Goal: Task Accomplishment & Management: Manage account settings

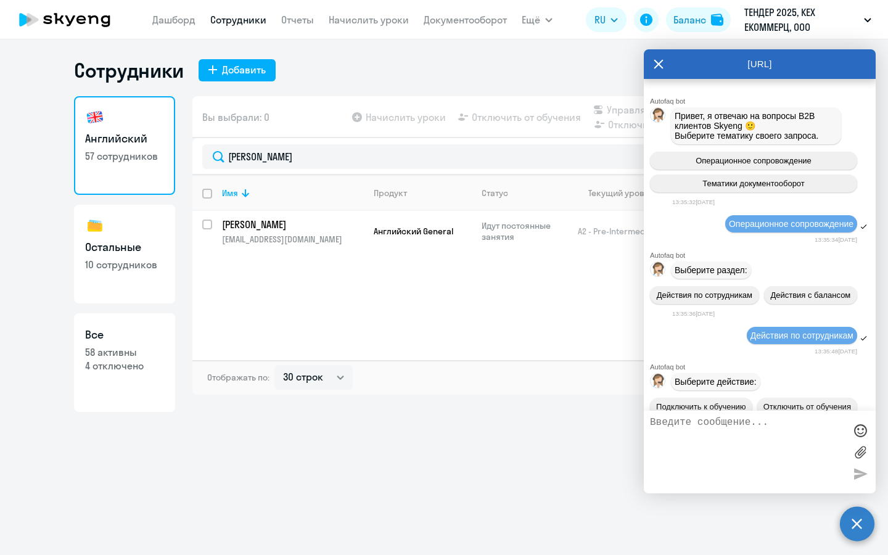
select select "30"
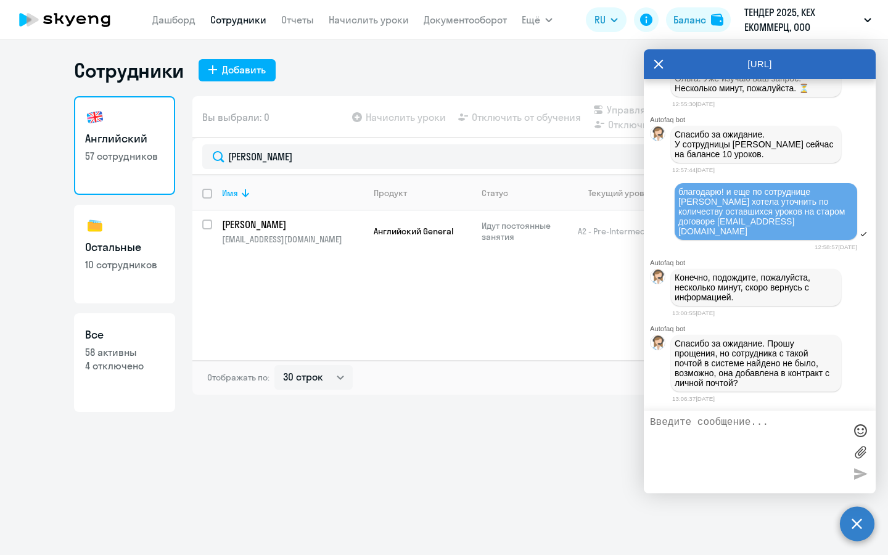
click at [757, 436] on textarea at bounding box center [747, 452] width 195 height 70
type textarea "вероятно, что да( а есть шанс найти её по имени и фамилии? у нее был подключен …"
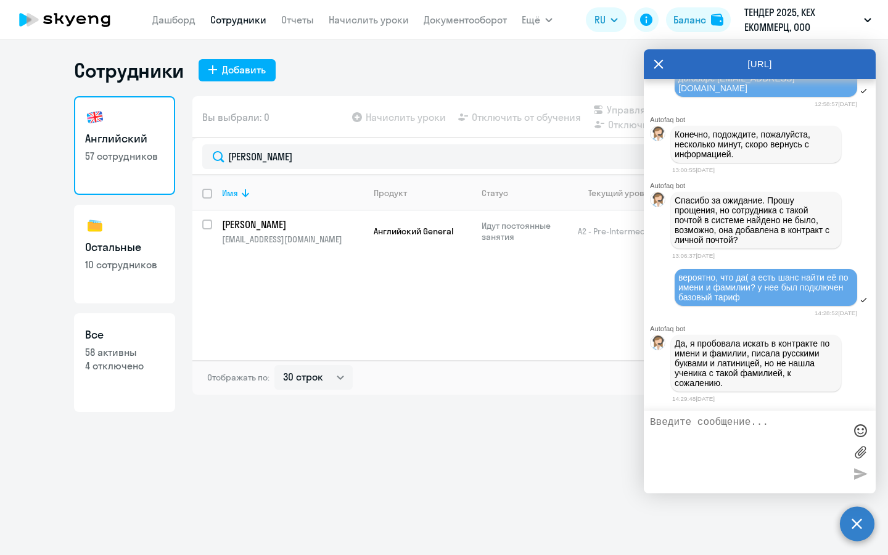
scroll to position [2769, 0]
click at [764, 433] on textarea at bounding box center [747, 452] width 195 height 70
drag, startPoint x: 782, startPoint y: 433, endPoint x: 621, endPoint y: 418, distance: 161.6
click at [621, 418] on body "[PERSON_NAME] Отчеты Начислить уроки Документооборот Ещё Дашборд Сотрудники Отч…" at bounding box center [444, 277] width 888 height 555
type textarea "поняла вас, спасибо большое! тогда пойдем с сотрудницей все искать и выяснять"
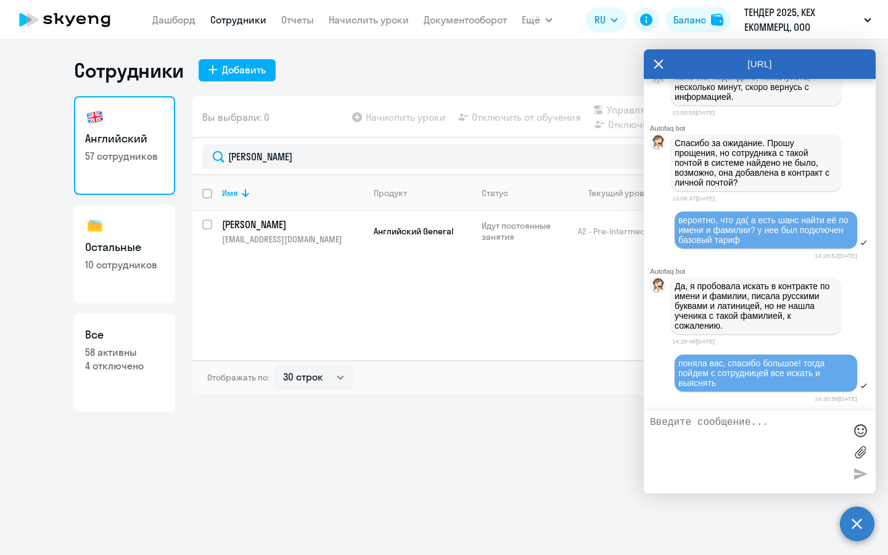
scroll to position [2828, 0]
paste textarea "[PHONE_NUMBER]"
type textarea "а может быть по номеру телефона получится ее найти? [PHONE_NUMBER]"
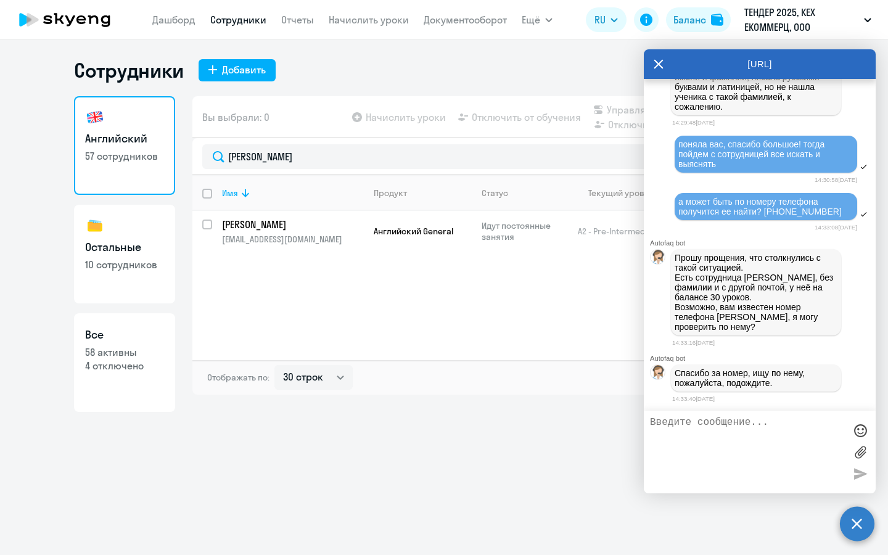
scroll to position [3058, 0]
click at [865, 431] on div at bounding box center [860, 430] width 18 height 18
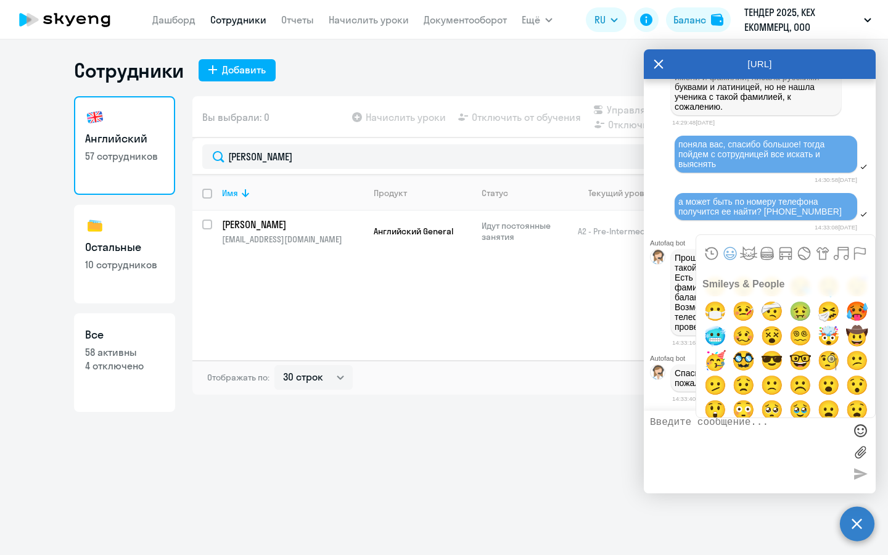
scroll to position [244, 0]
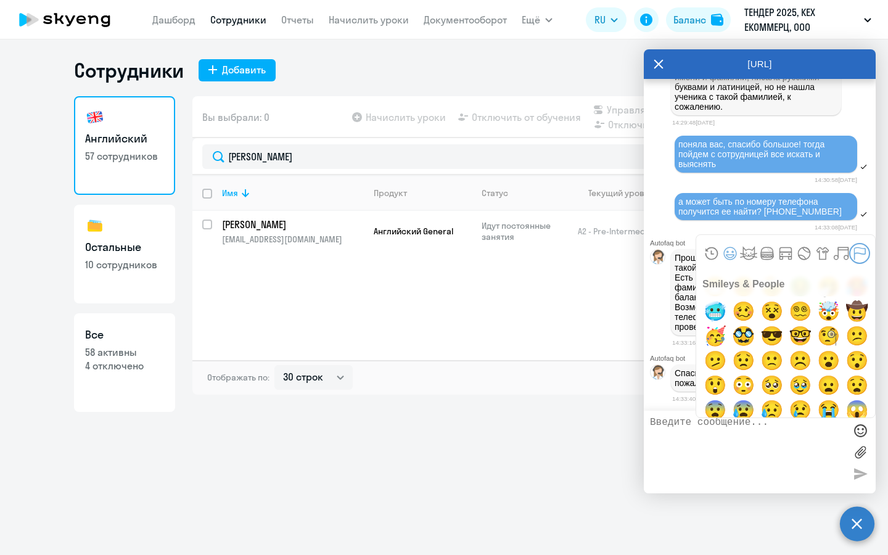
click at [861, 258] on button "Flags" at bounding box center [859, 253] width 18 height 18
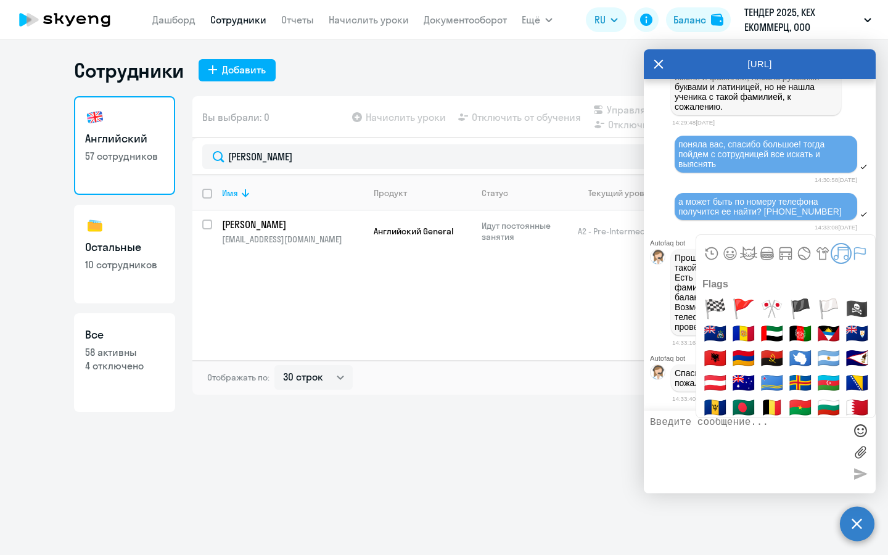
click at [838, 250] on button "Symbols" at bounding box center [841, 253] width 18 height 18
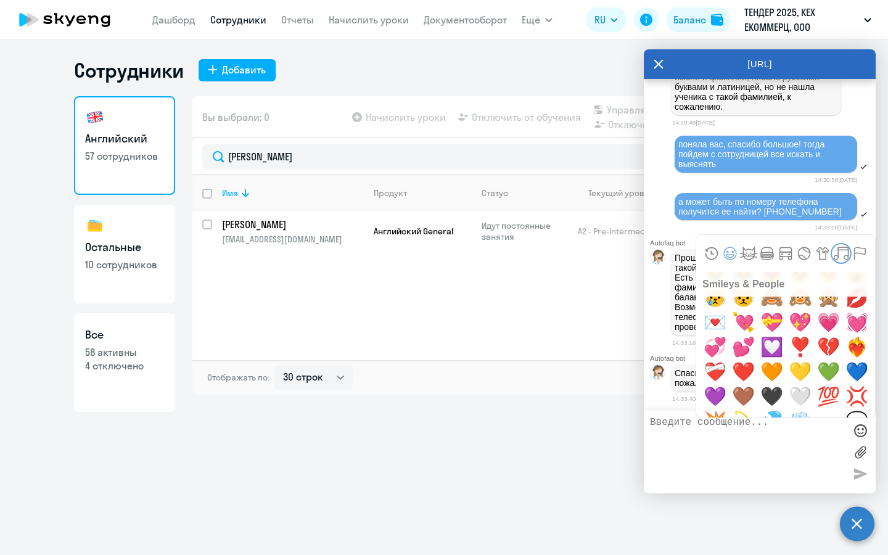
scroll to position [509, 0]
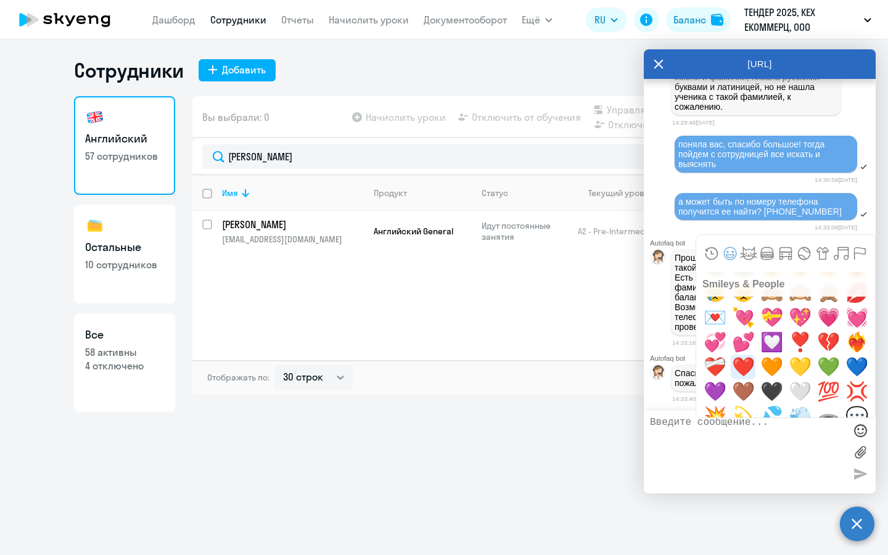
click at [739, 365] on span "❤️" at bounding box center [743, 366] width 29 height 25
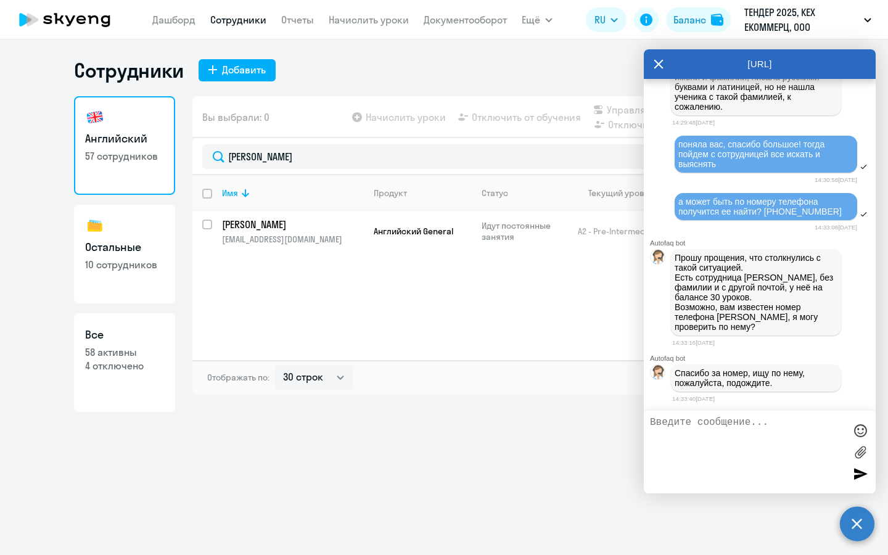
type textarea "❤️"
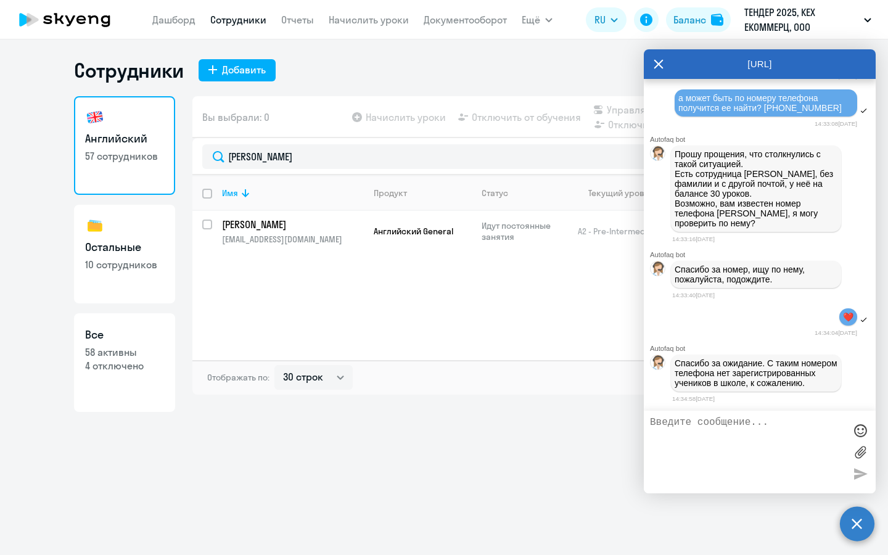
scroll to position [3178, 0]
click at [732, 432] on textarea at bounding box center [747, 452] width 195 height 70
click at [246, 65] on div "Добавить" at bounding box center [244, 69] width 44 height 15
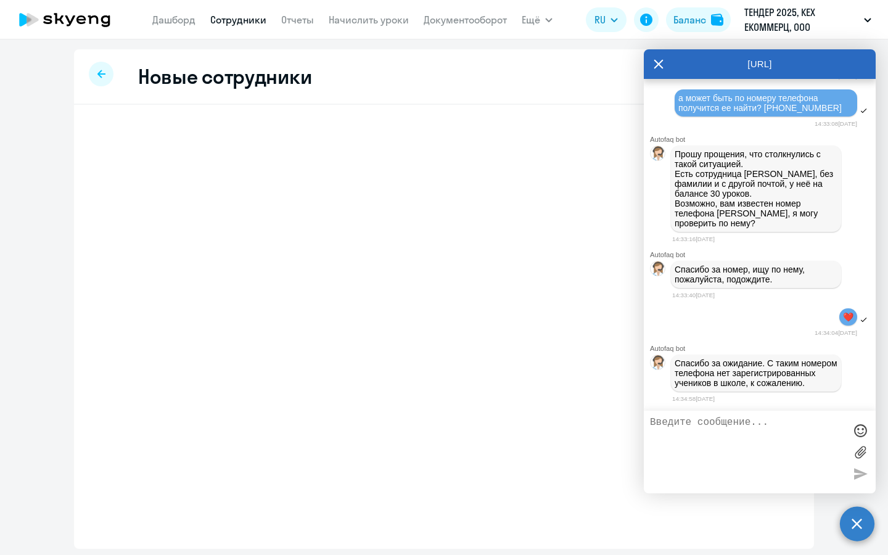
select select "english_adult_not_native_speaker"
select select "3"
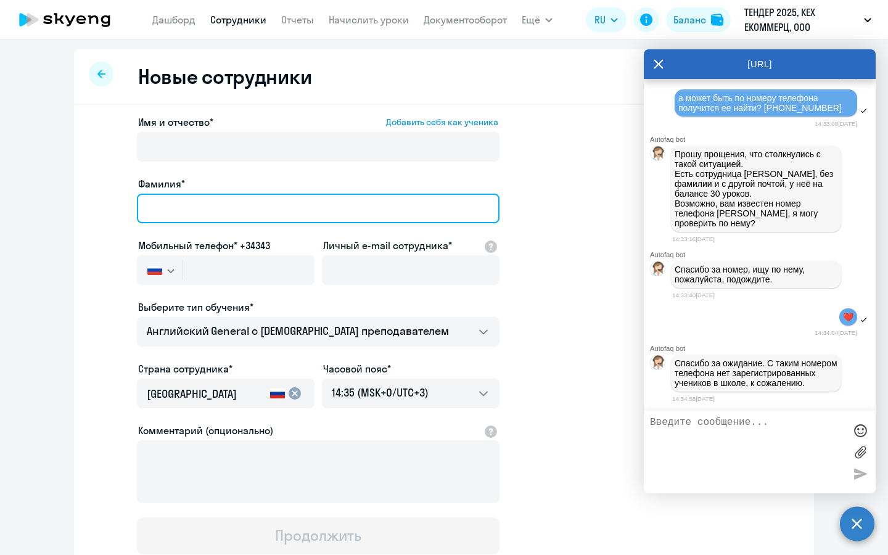
click at [234, 214] on input "Фамилия*" at bounding box center [318, 209] width 362 height 30
type input "Луговая"
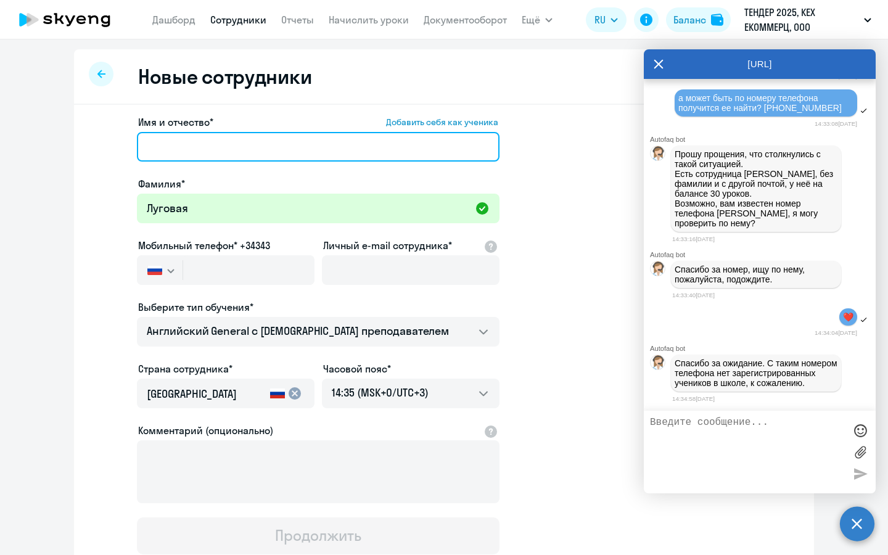
click at [234, 138] on input "Имя и отчество* Добавить себя как ученика" at bounding box center [318, 147] width 362 height 30
paste input "[PERSON_NAME]"
type input "[PERSON_NAME]"
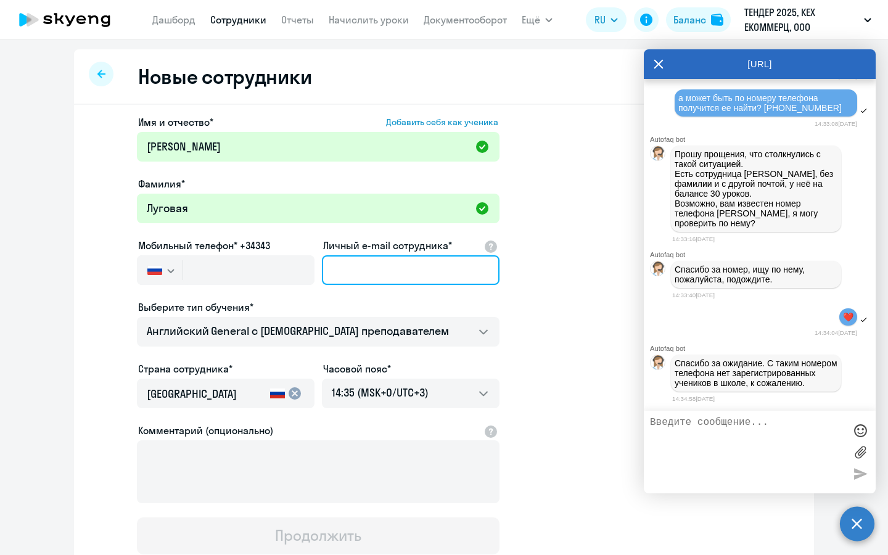
click at [391, 260] on input "Личный e-mail сотрудника*" at bounding box center [411, 270] width 178 height 30
paste input "[EMAIL_ADDRESS][DOMAIN_NAME]"
type input "[EMAIL_ADDRESS][DOMAIN_NAME]"
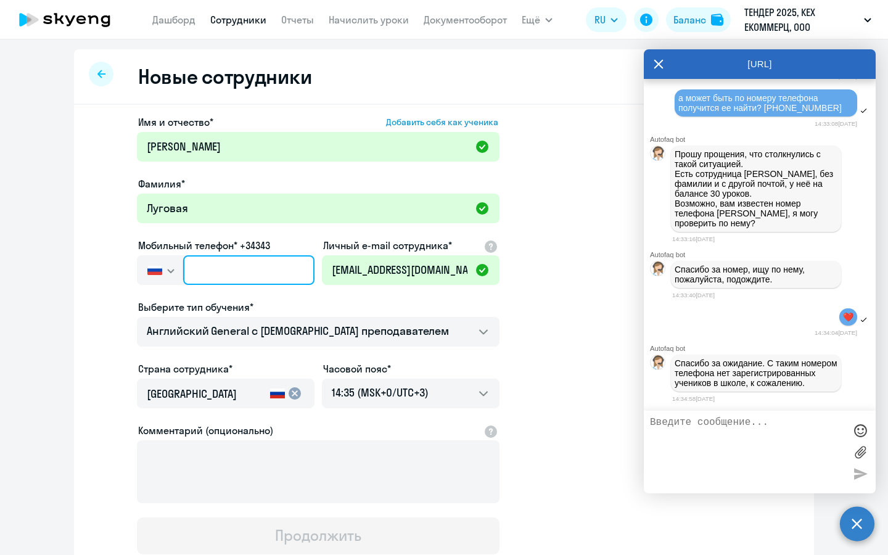
click at [260, 266] on input "text" at bounding box center [248, 270] width 131 height 30
paste input "[PHONE_NUMBER]"
type input "[PHONE_NUMBER]"
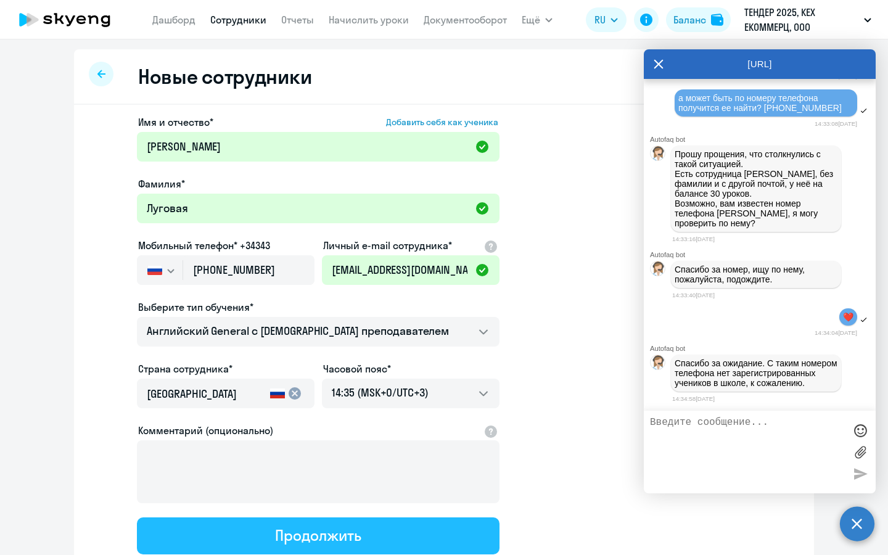
click at [314, 540] on div "Продолжить" at bounding box center [318, 535] width 86 height 20
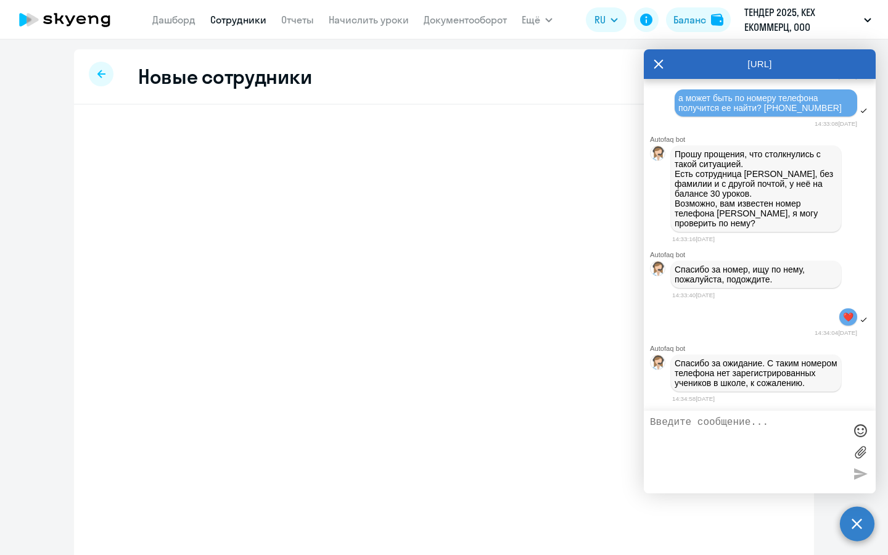
select select "english_adult_not_native_speaker"
select select "3"
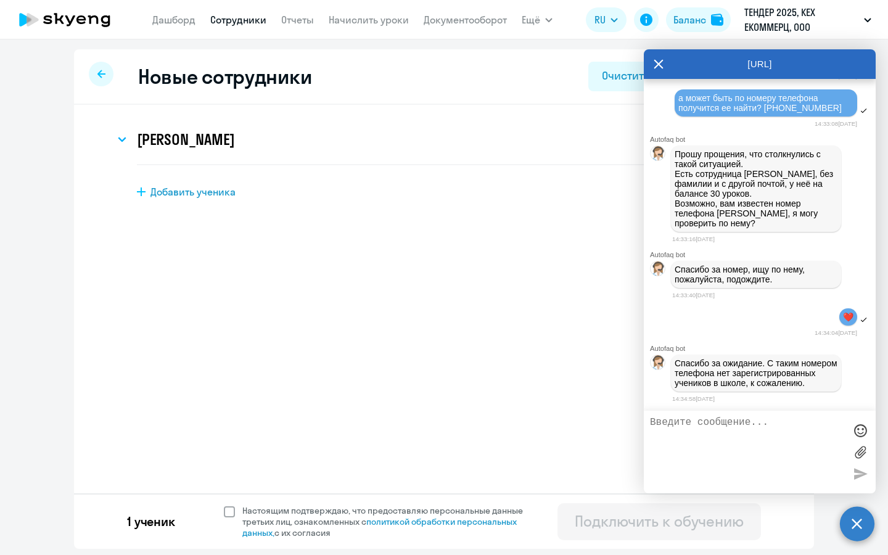
click at [305, 514] on span "Настоящим подтверждаю, что предоставляю персональные данные третьих лиц, ознако…" at bounding box center [389, 521] width 295 height 33
click at [224, 505] on input "Настоящим подтверждаю, что предоставляю персональные данные третьих лиц, ознако…" at bounding box center [223, 504] width 1 height 1
checkbox input "true"
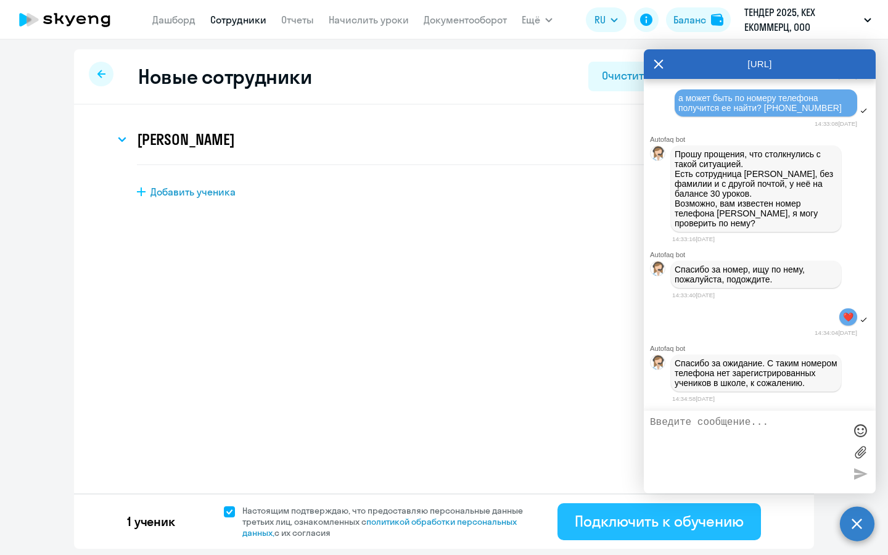
click at [627, 520] on div "Подключить к обучению" at bounding box center [659, 521] width 169 height 20
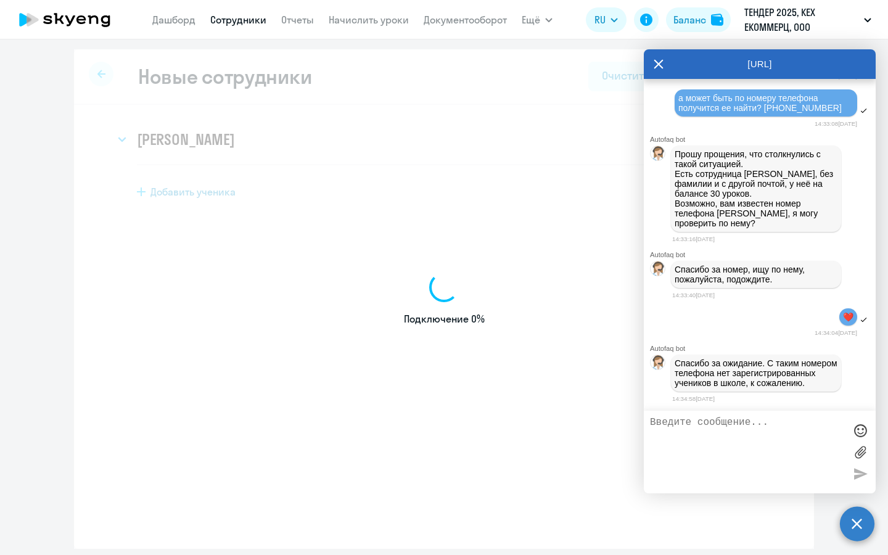
select select "english_adult_not_native_speaker"
select select "3"
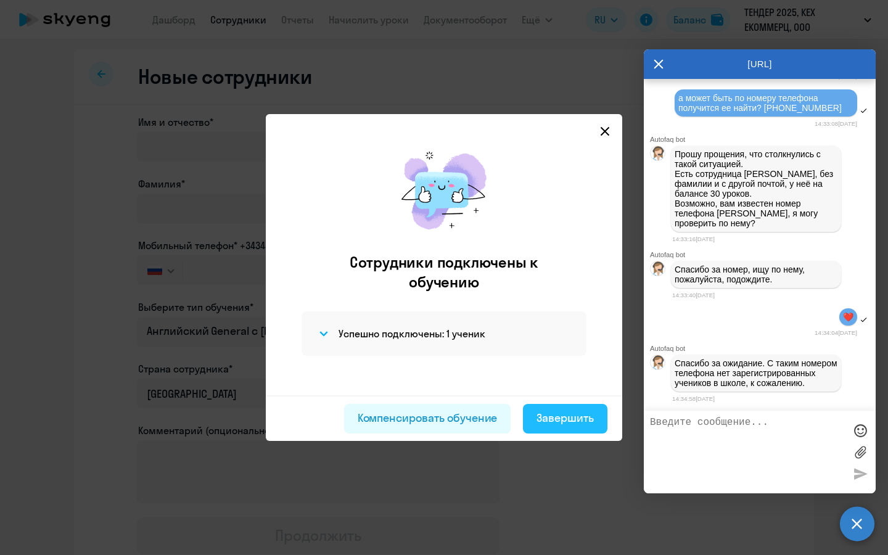
click at [555, 413] on div "Завершить" at bounding box center [564, 418] width 57 height 16
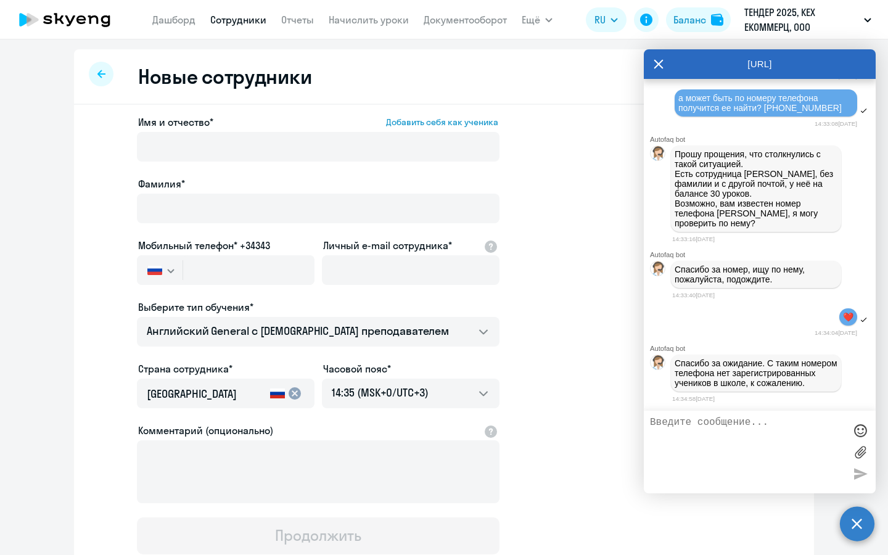
select select "30"
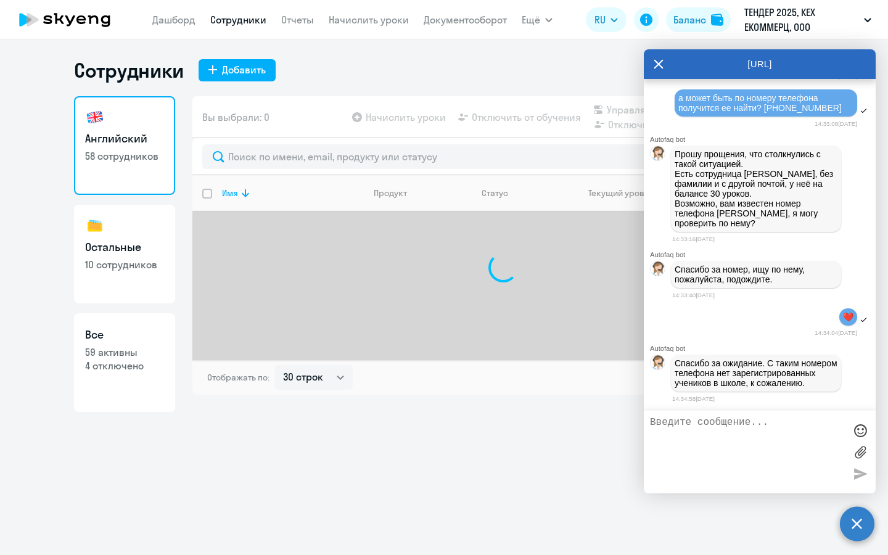
click at [753, 432] on textarea at bounding box center [747, 452] width 195 height 70
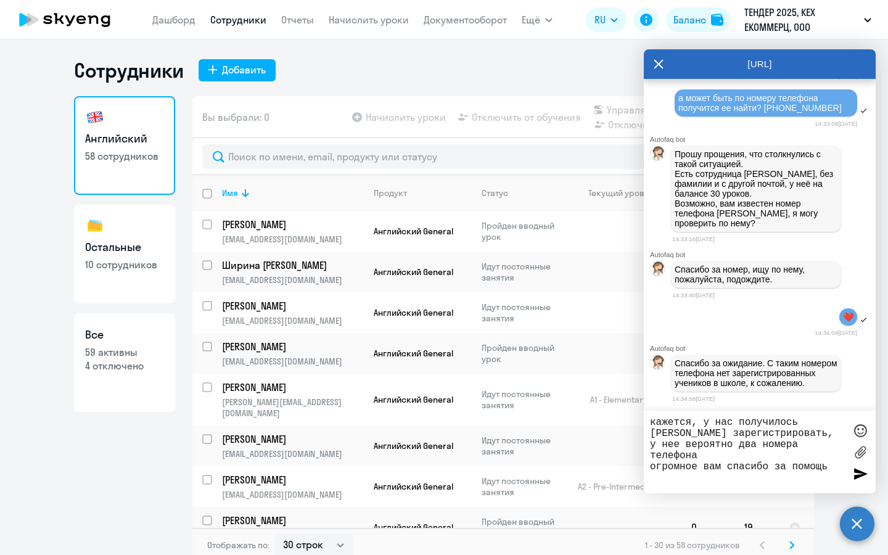
type textarea "кажется, у нас получилось [PERSON_NAME] зарегистрировать, у нее вероятно два но…"
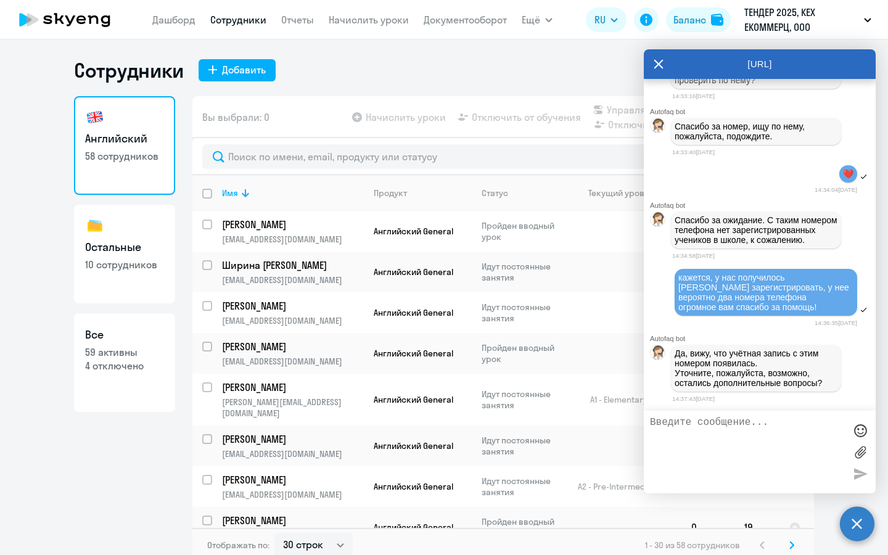
scroll to position [3328, 0]
click at [697, 425] on textarea at bounding box center [747, 452] width 195 height 70
type textarea "нет, все вроде уладили"
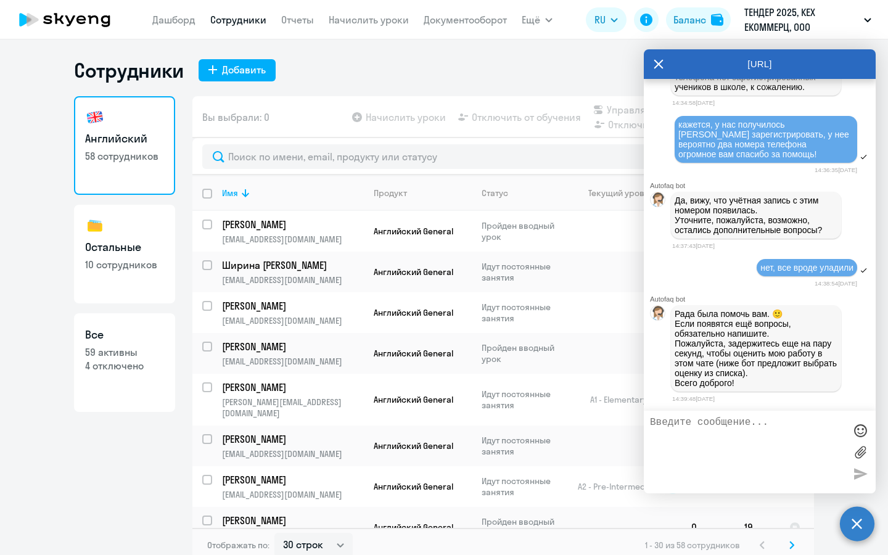
scroll to position [3644, 0]
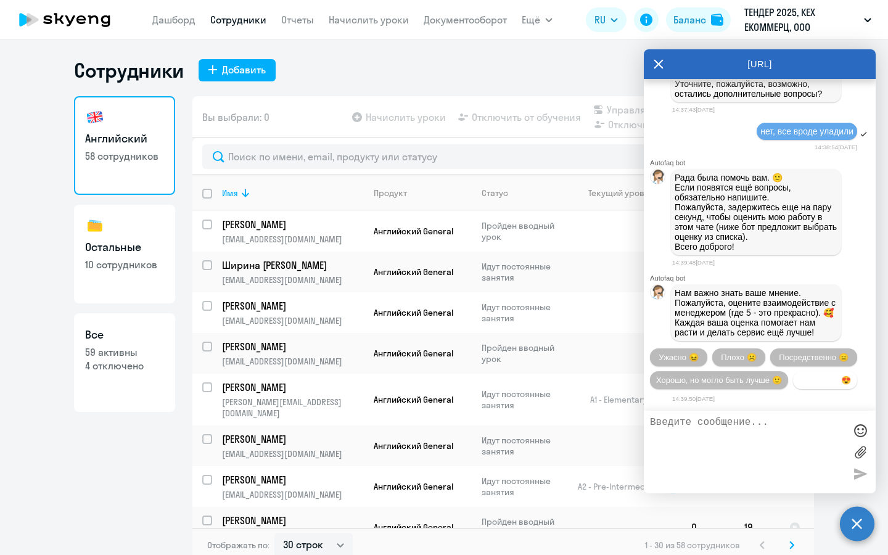
click at [837, 377] on span "Прекрасно 😍" at bounding box center [825, 379] width 52 height 9
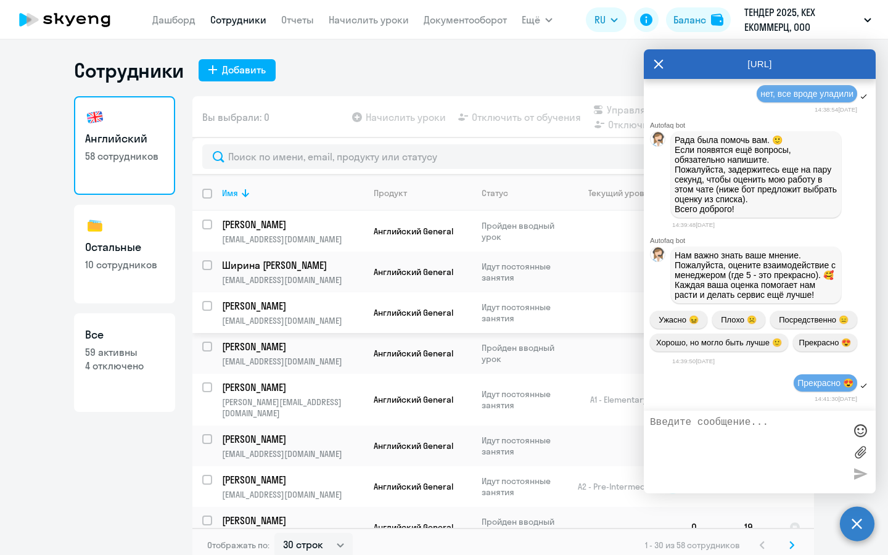
scroll to position [3774, 0]
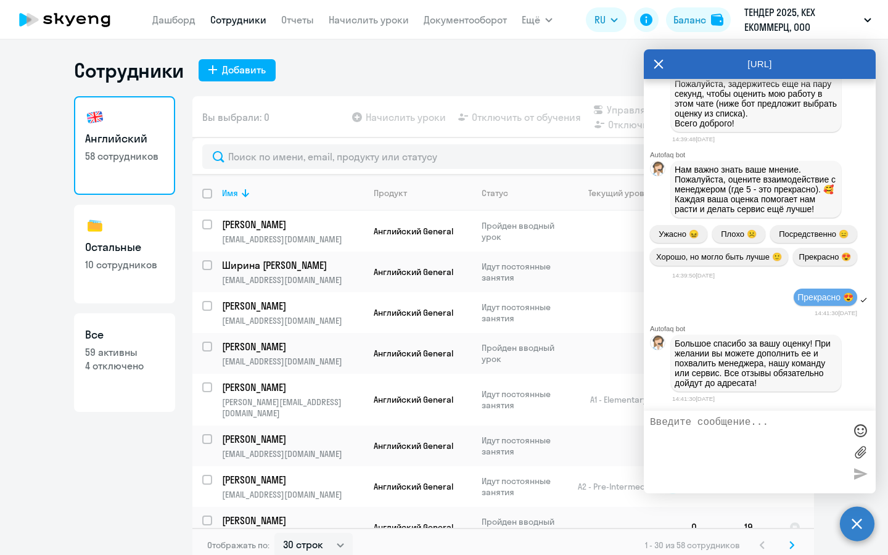
click at [657, 65] on icon at bounding box center [658, 64] width 9 height 9
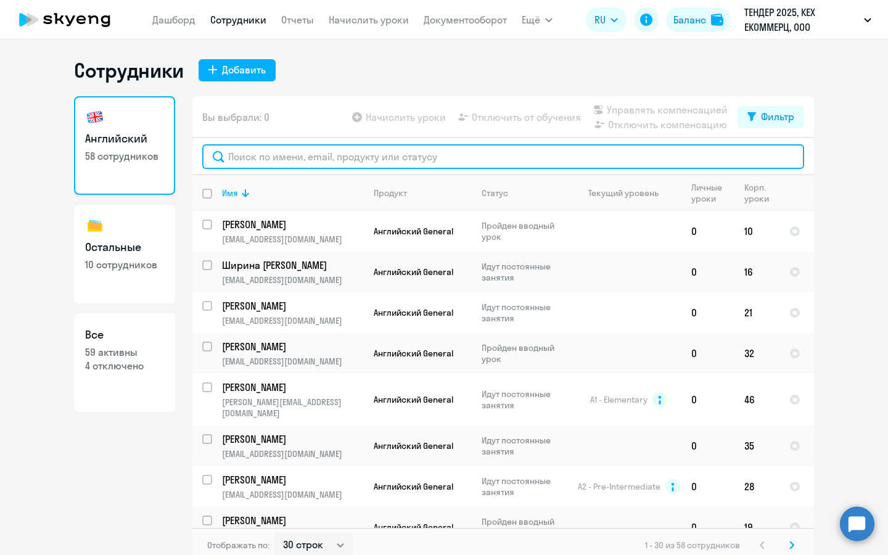
click at [513, 157] on input "text" at bounding box center [503, 156] width 602 height 25
type input "[PERSON_NAME]"
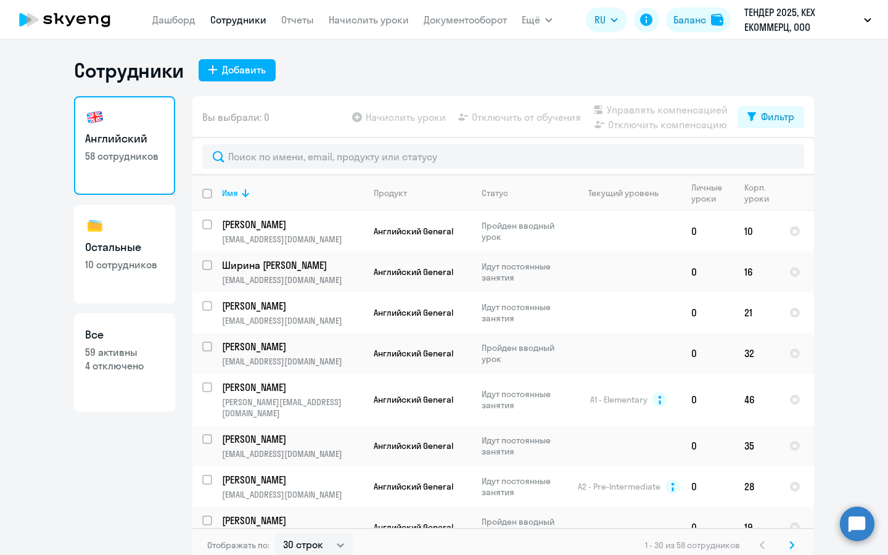
select select "30"
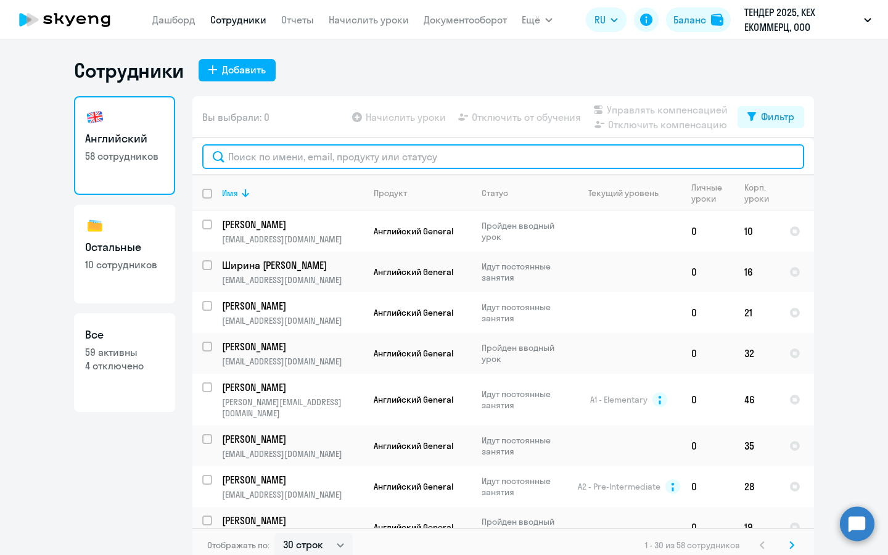
click at [358, 158] on input "text" at bounding box center [503, 156] width 602 height 25
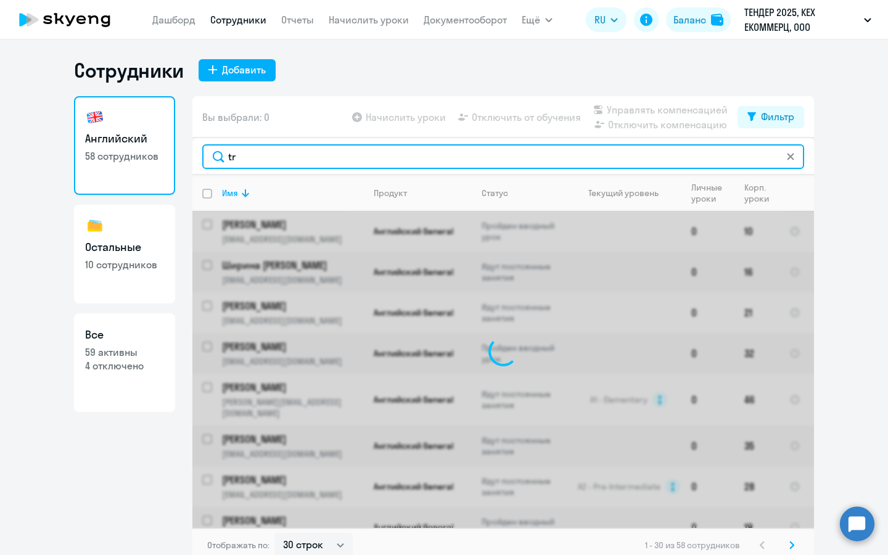
type input "t"
type input "н"
type input "[PERSON_NAME]"
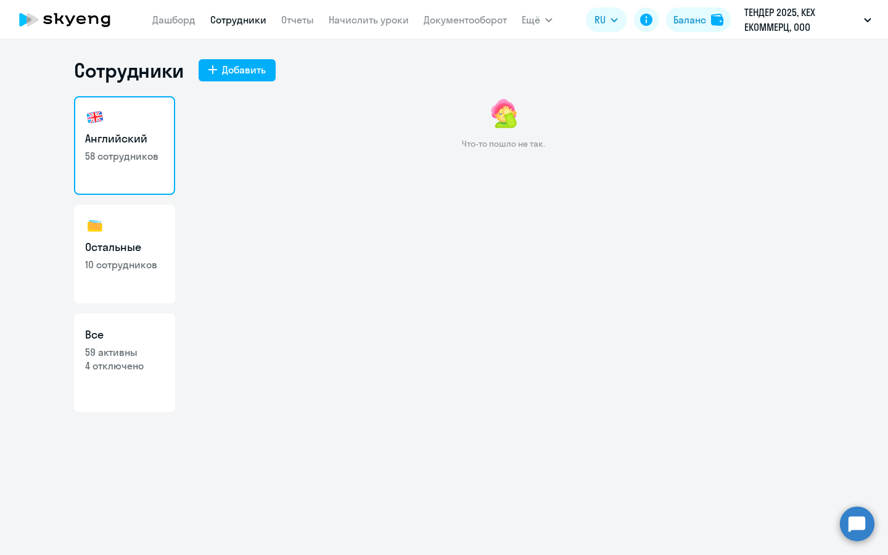
click at [289, 28] on nav "Дашборд Сотрудники Отчеты Начислить уроки Документооборот" at bounding box center [329, 19] width 354 height 25
click at [294, 20] on link "Отчеты" at bounding box center [297, 20] width 33 height 12
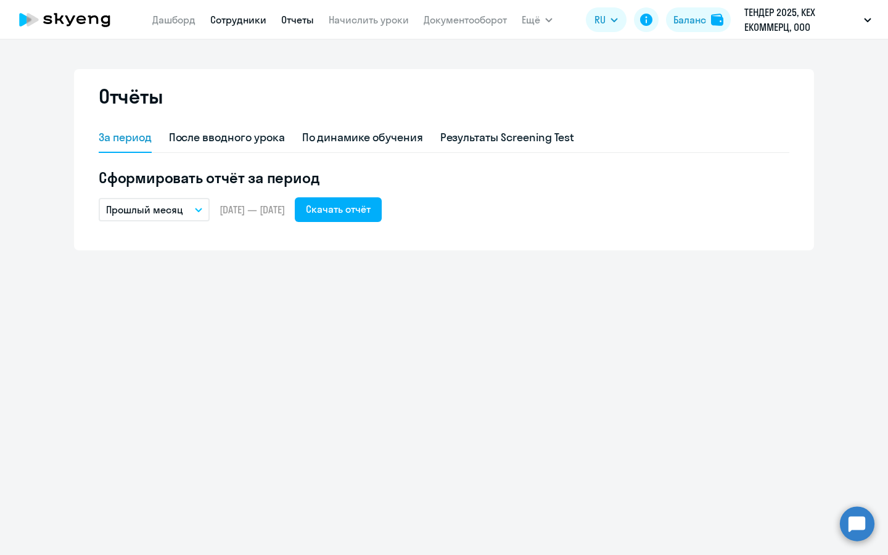
click at [222, 18] on link "Сотрудники" at bounding box center [238, 20] width 56 height 12
select select "30"
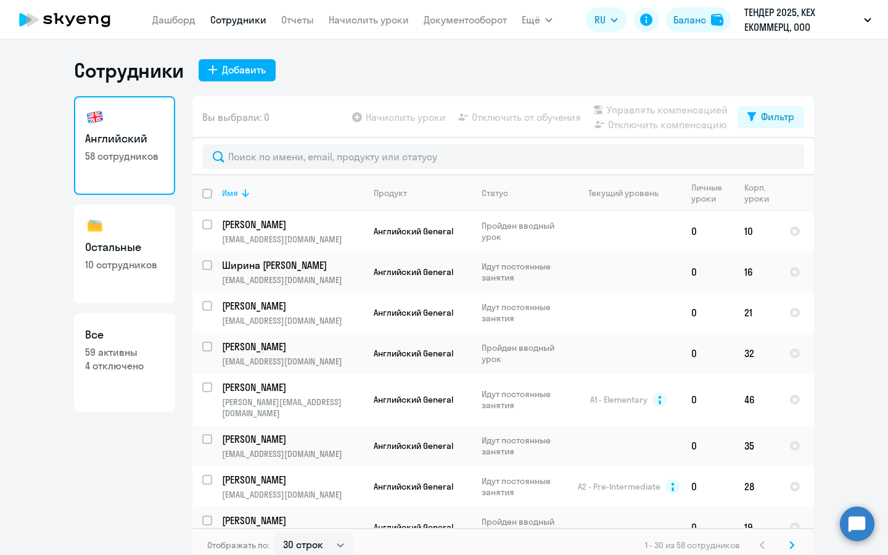
click at [237, 186] on th "Имя" at bounding box center [288, 193] width 152 height 36
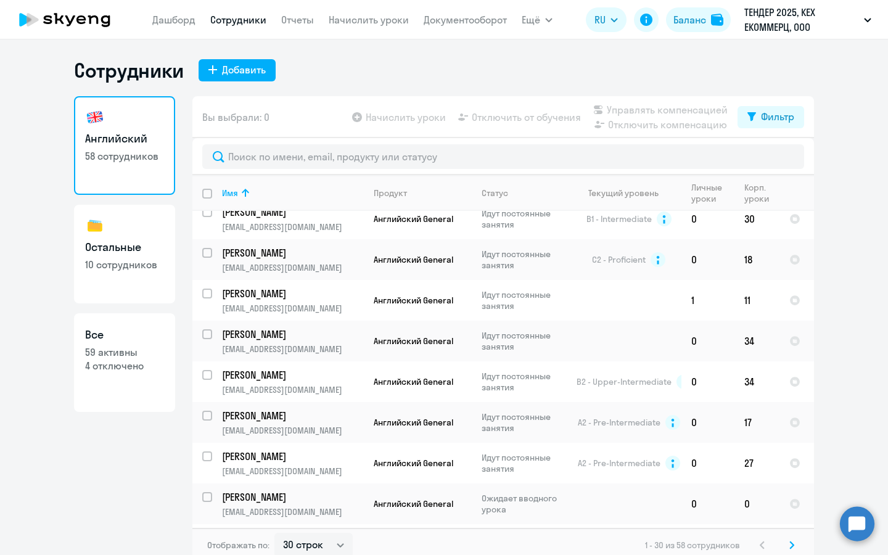
scroll to position [800, 0]
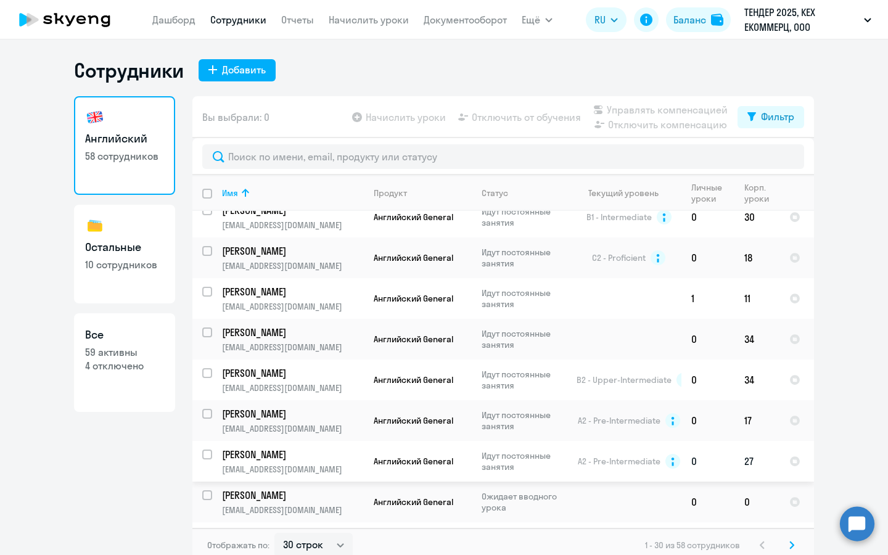
click at [326, 441] on td "Кутакова Евгения eyukutakova@avito.ru" at bounding box center [288, 461] width 152 height 41
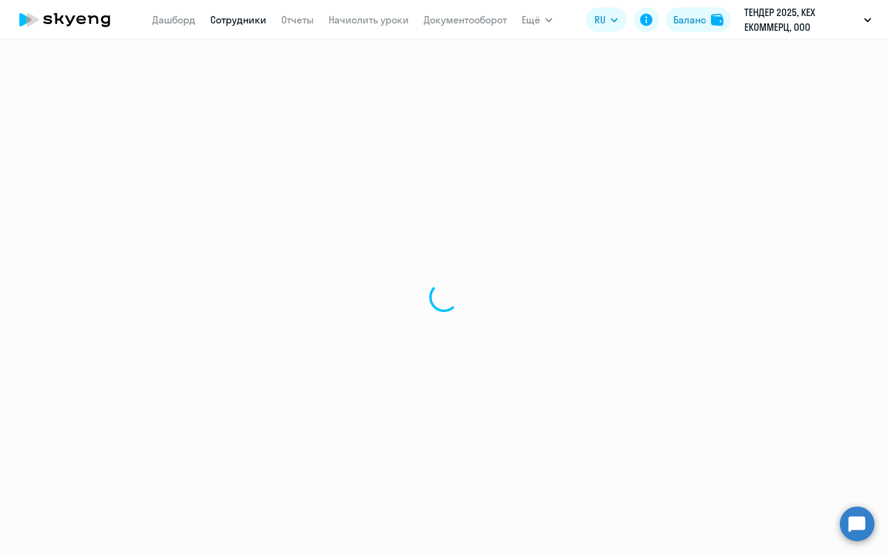
select select "english"
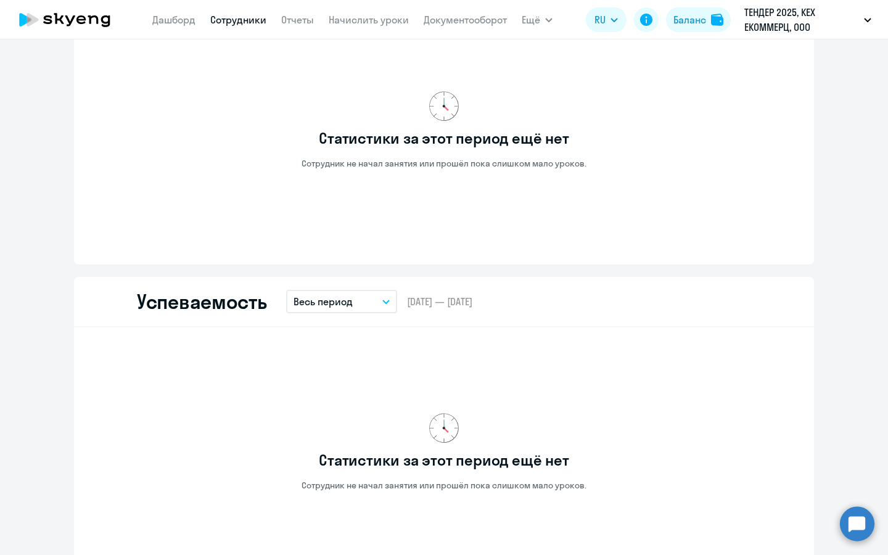
scroll to position [822, 0]
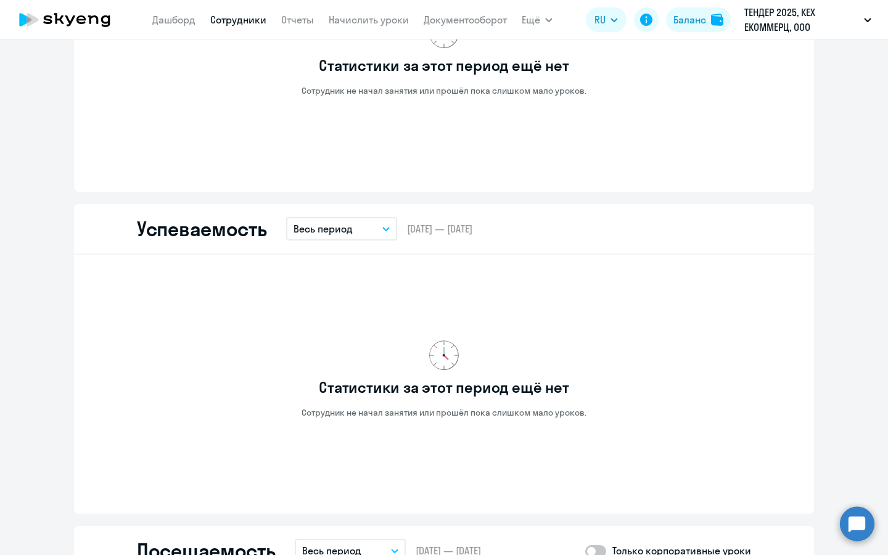
select select "30"
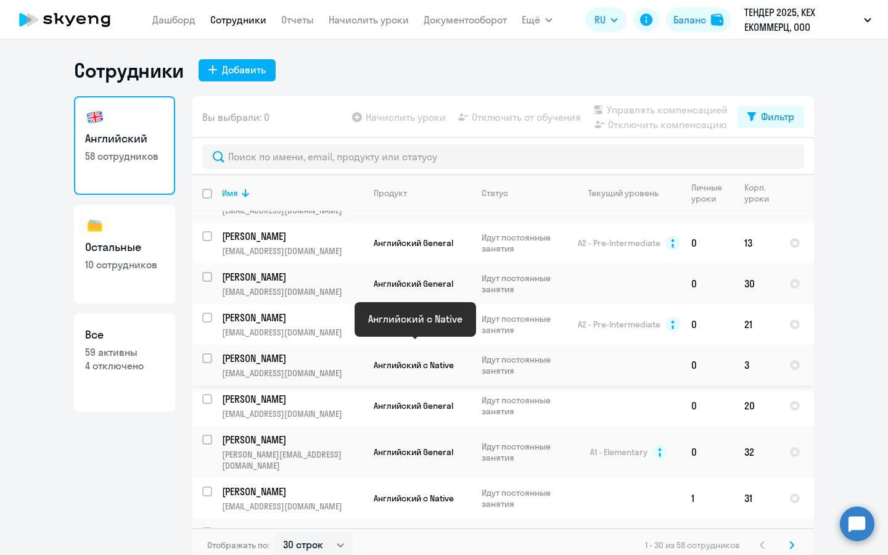
scroll to position [7, 0]
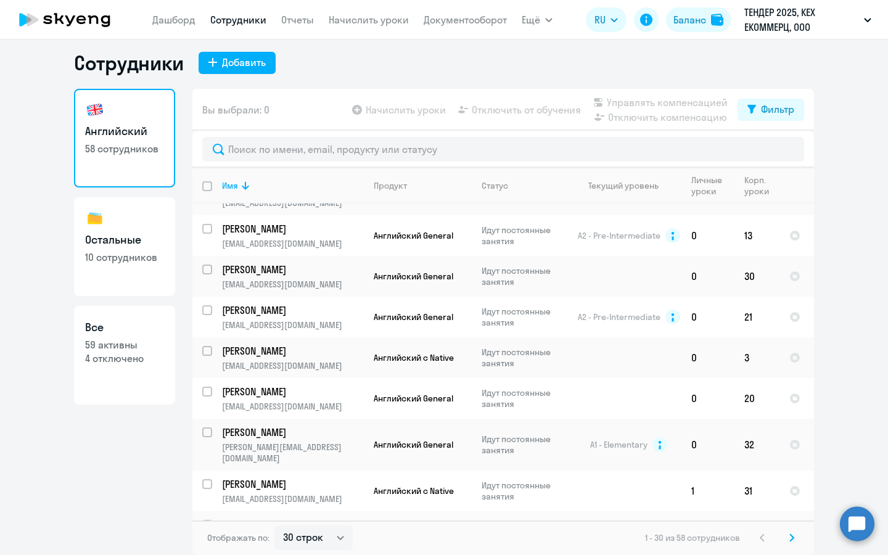
click at [789, 540] on icon at bounding box center [791, 537] width 5 height 9
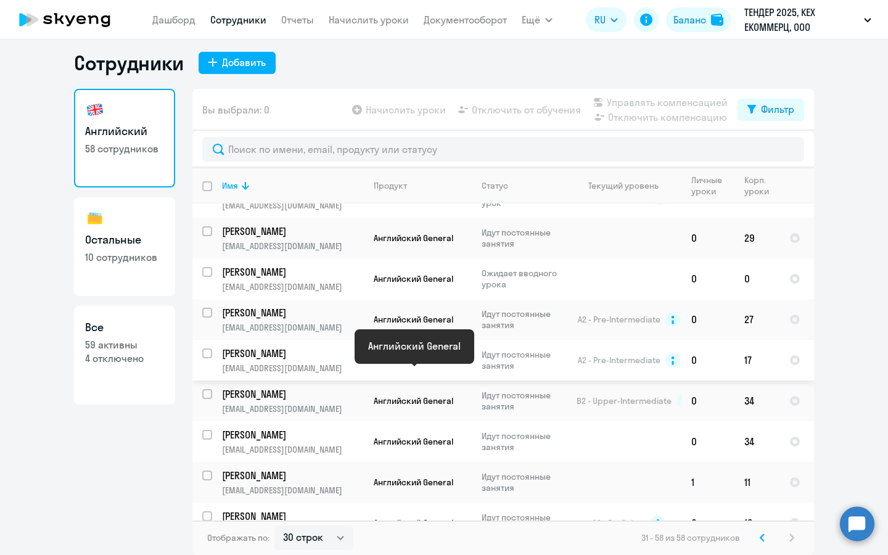
scroll to position [0, 0]
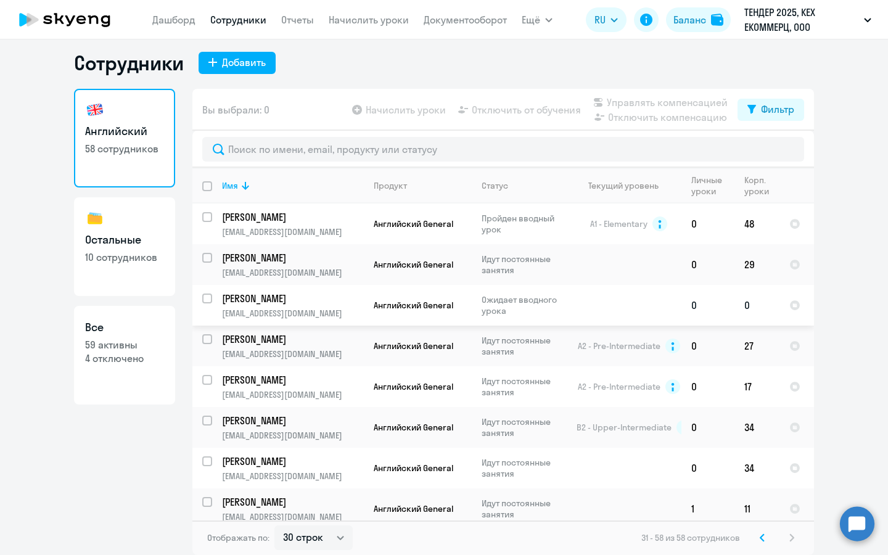
click at [300, 303] on p "Луговая Екатерина Николаевна" at bounding box center [291, 299] width 139 height 14
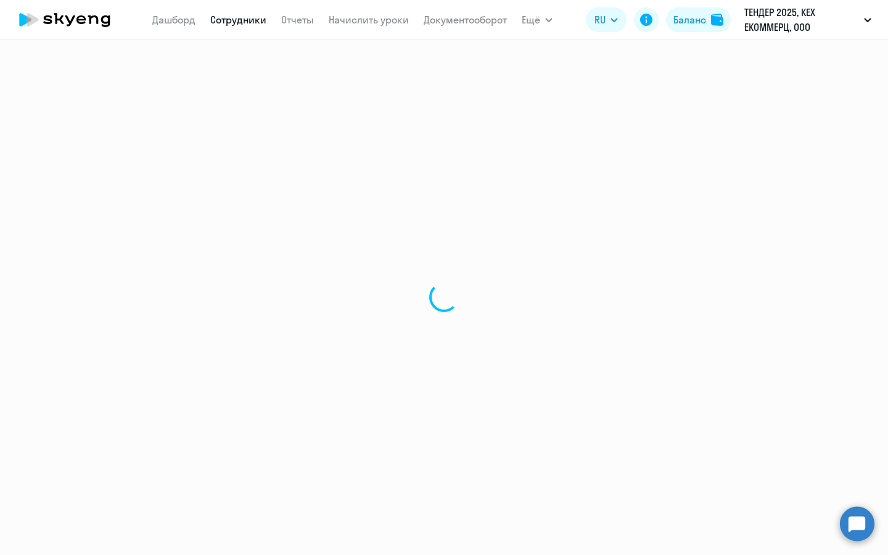
select select "english"
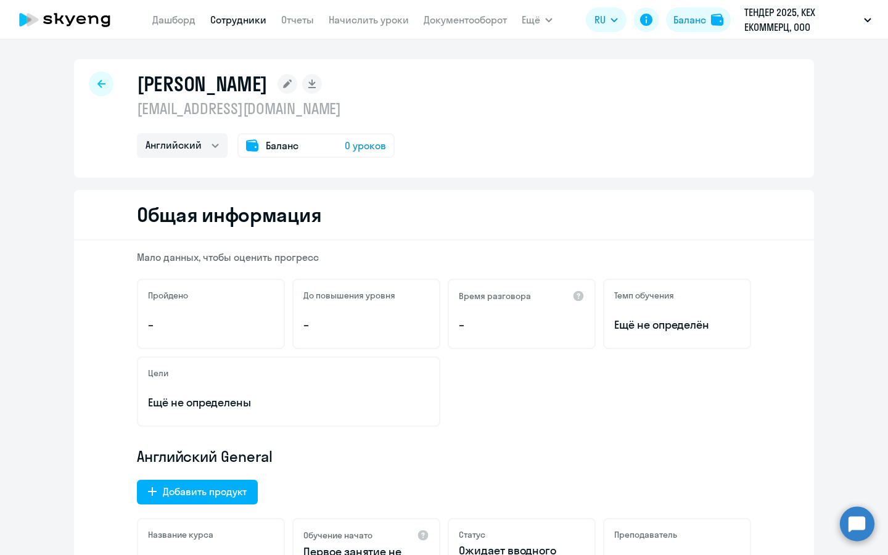
click at [367, 142] on span "0 уроков" at bounding box center [365, 145] width 41 height 15
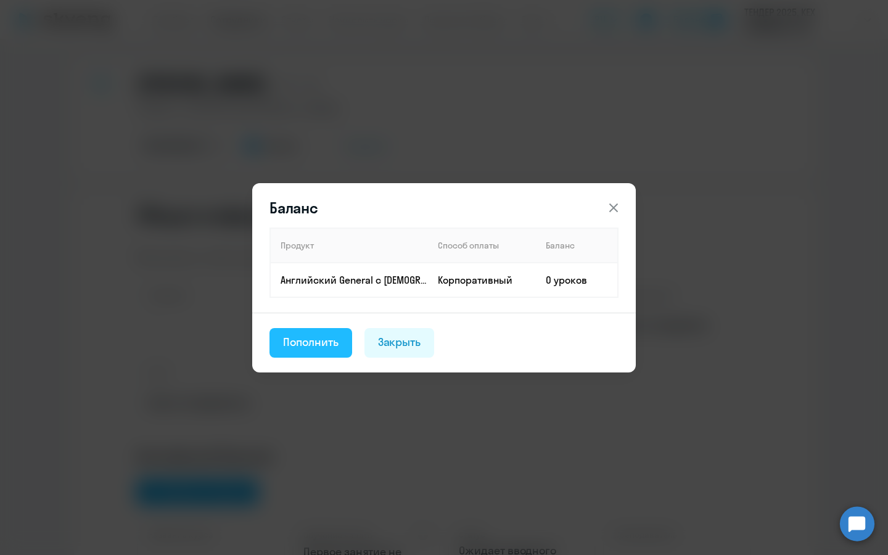
click at [317, 334] on div "Пополнить" at bounding box center [310, 342] width 55 height 16
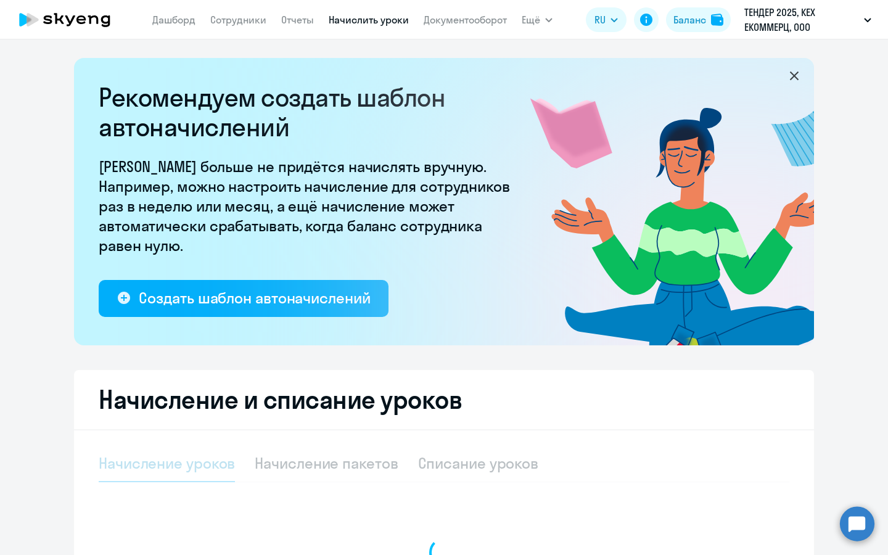
select select "10"
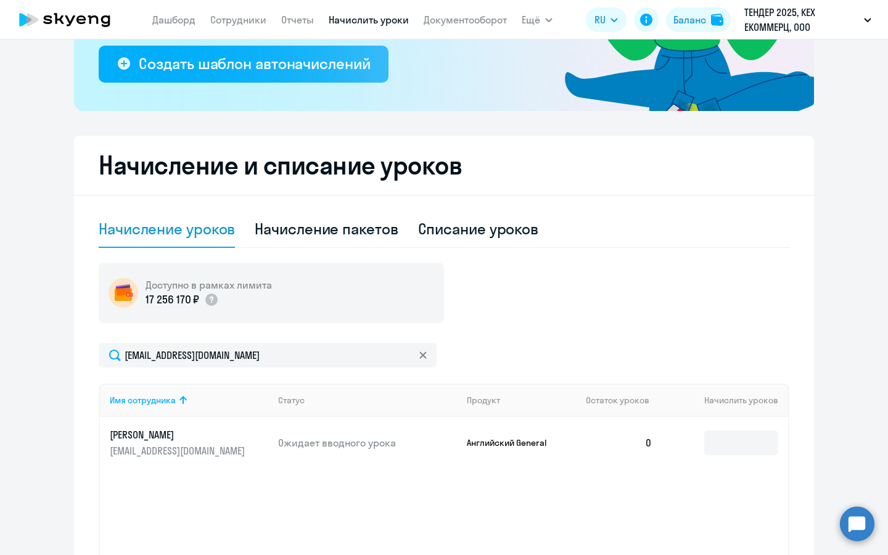
scroll to position [270, 0]
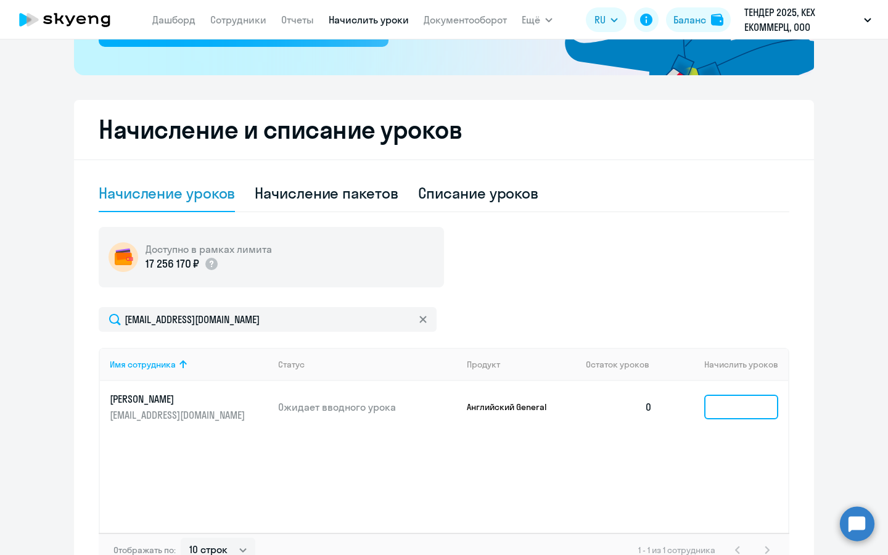
click at [760, 409] on input at bounding box center [741, 407] width 74 height 25
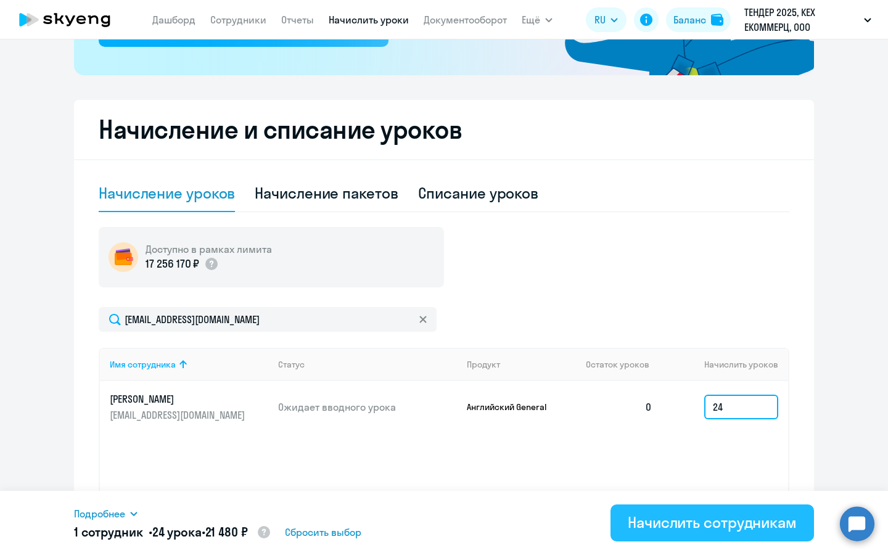
type input "24"
click at [668, 526] on div "Начислить сотрудникам" at bounding box center [712, 522] width 169 height 20
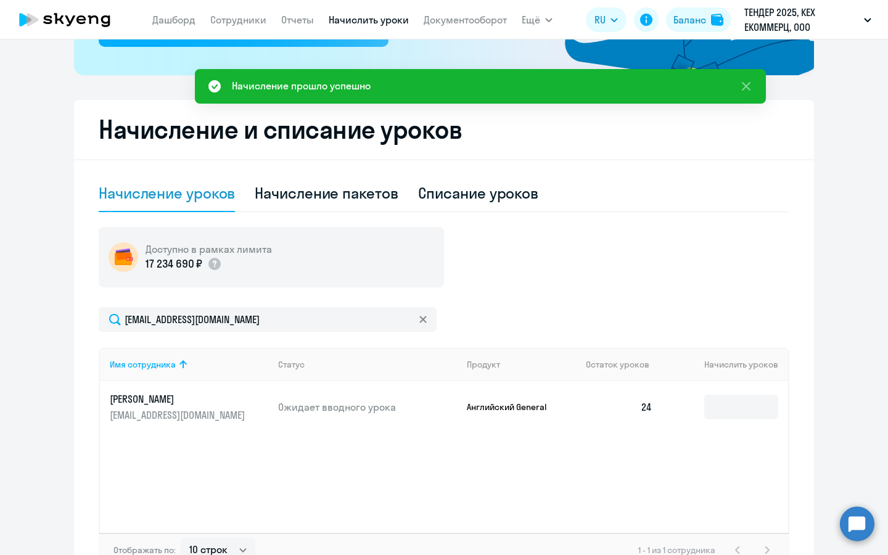
click at [153, 409] on p "[EMAIL_ADDRESS][DOMAIN_NAME]" at bounding box center [179, 415] width 138 height 14
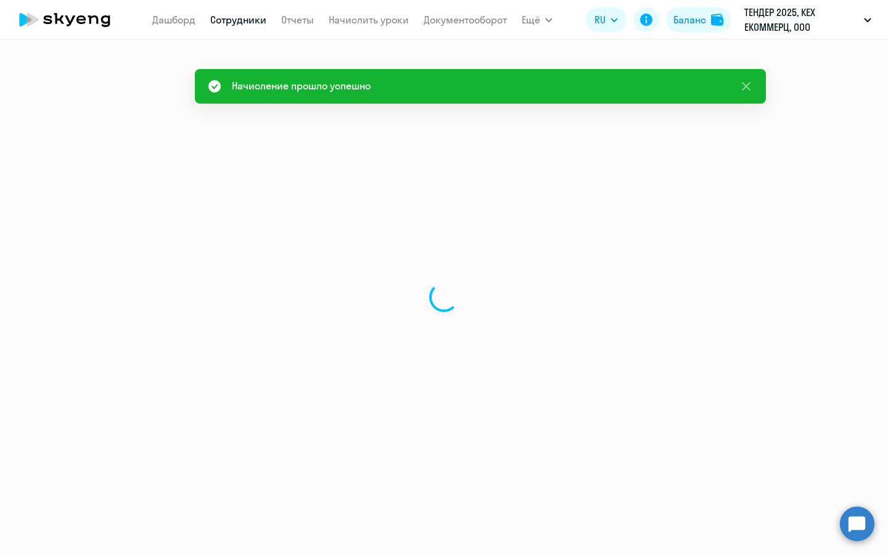
select select "english"
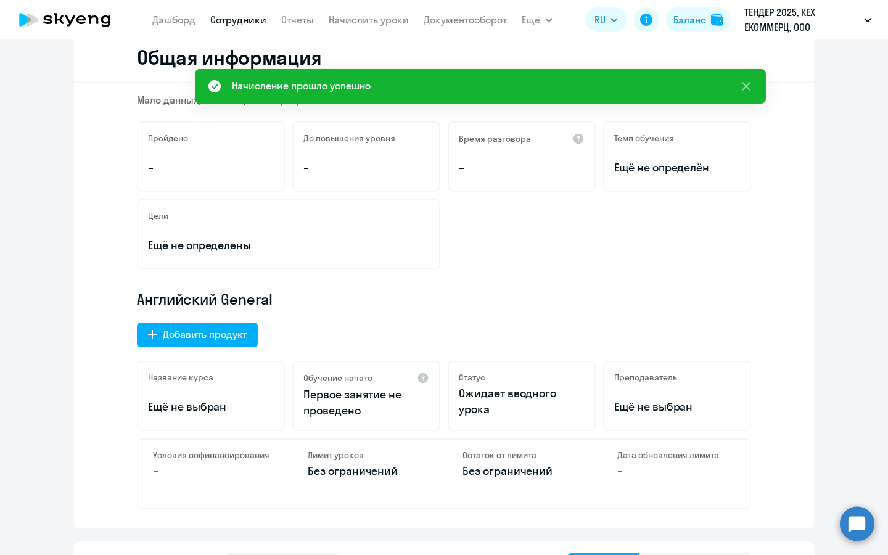
scroll to position [174, 0]
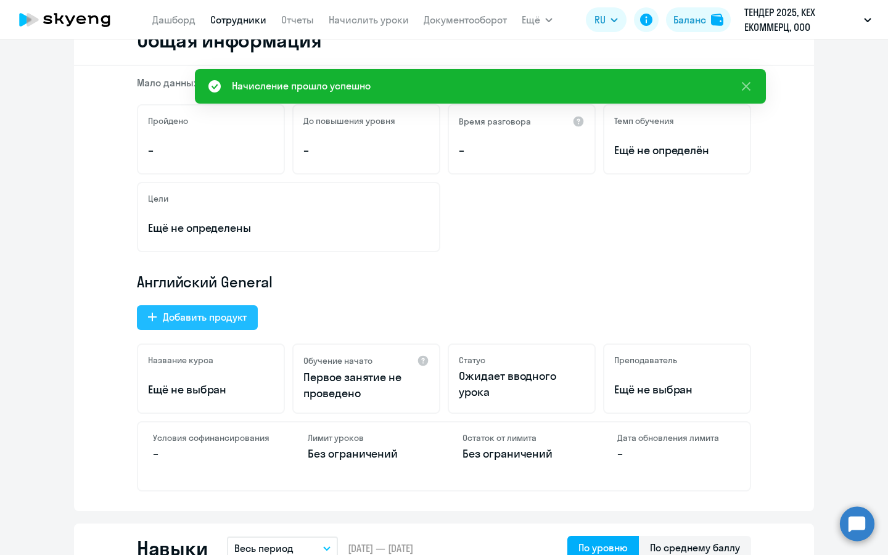
click at [210, 326] on button "Добавить продукт" at bounding box center [197, 317] width 121 height 25
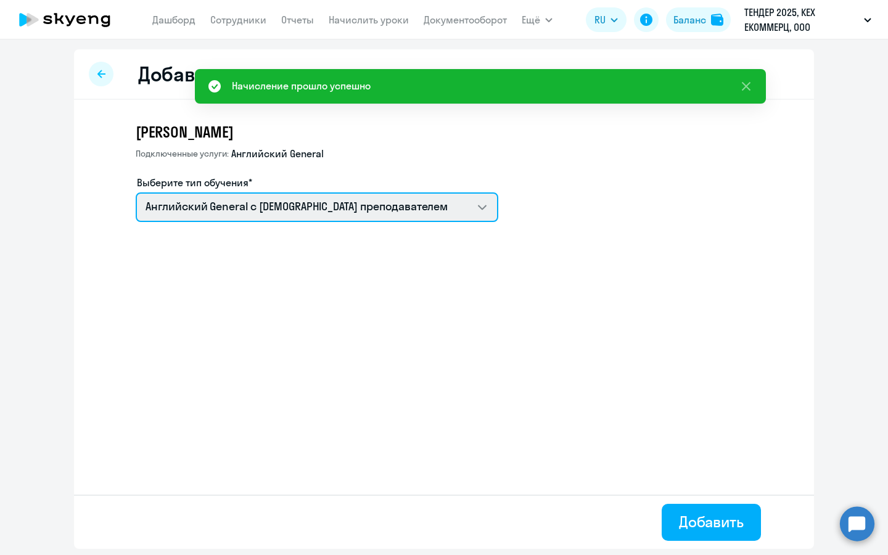
click at [258, 210] on select "Английский General с англоговорящим преподавателем Screening Test" at bounding box center [317, 207] width 362 height 30
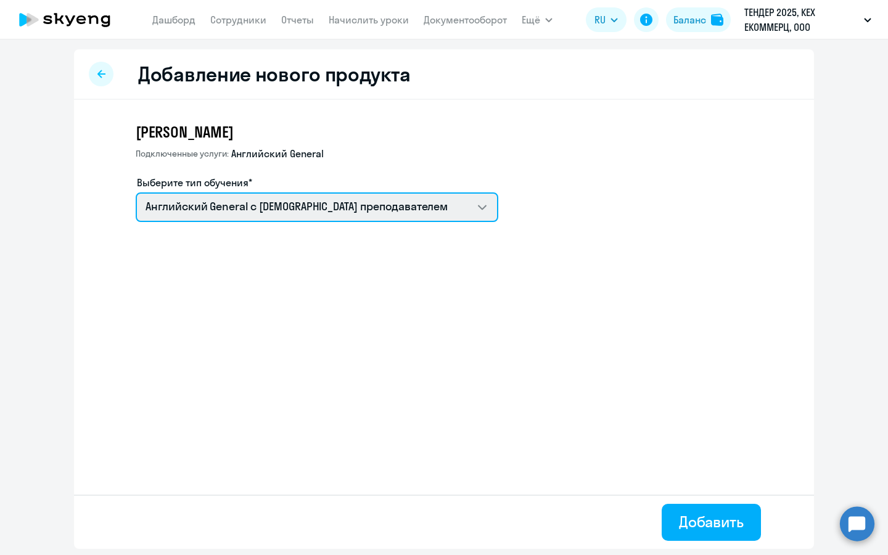
select select "screening_test"
click at [136, 192] on select "Английский General с англоговорящим преподавателем Screening Test" at bounding box center [317, 207] width 362 height 30
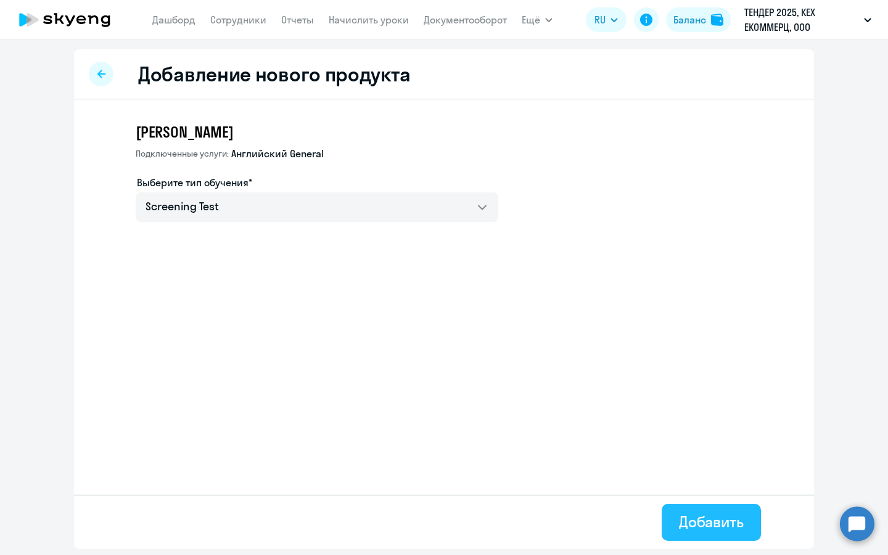
click at [697, 519] on div "Добавить" at bounding box center [711, 522] width 65 height 20
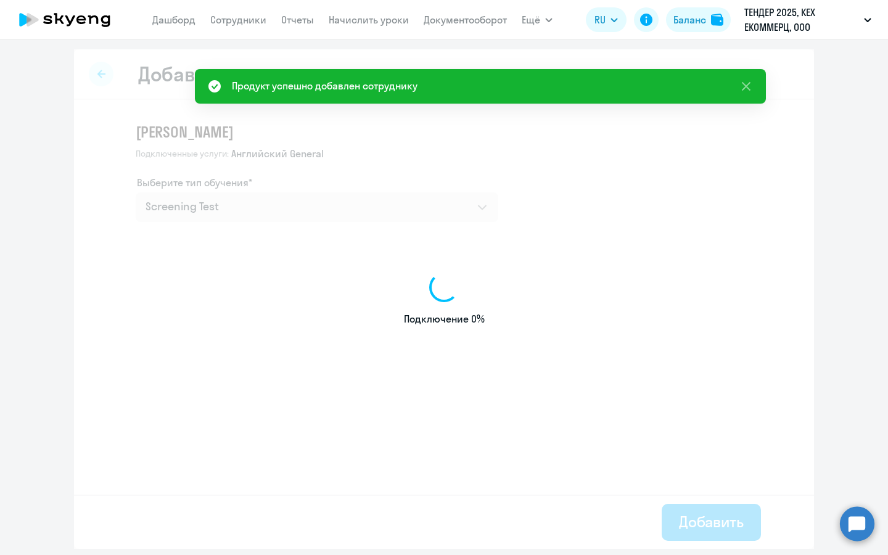
select select "english"
